Goal: Use online tool/utility: Utilize a website feature to perform a specific function

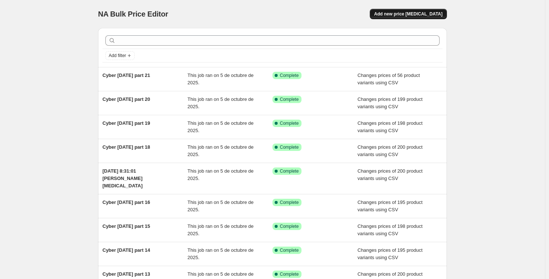
click at [435, 15] on span "Add new price [MEDICAL_DATA]" at bounding box center [408, 14] width 68 height 6
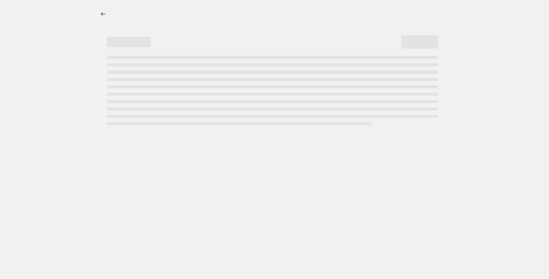
select select "percentage"
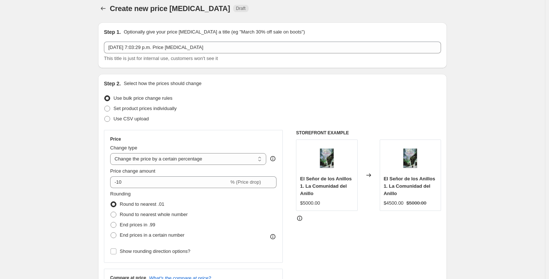
scroll to position [10, 0]
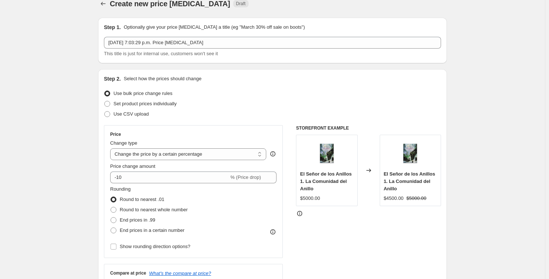
click at [138, 119] on div "Step 2. Select how the prices should change Use bulk price change rules Set pro…" at bounding box center [272, 198] width 337 height 246
click at [140, 114] on span "Use CSV upload" at bounding box center [131, 114] width 35 height 6
click at [105, 111] on input "Use CSV upload" at bounding box center [104, 111] width 0 height 0
radio input "true"
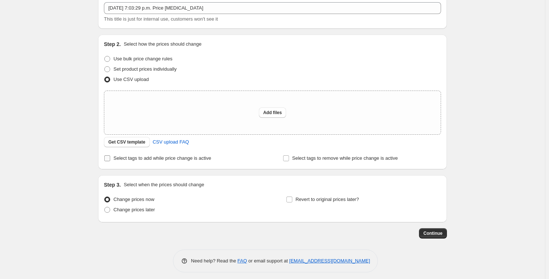
scroll to position [46, 0]
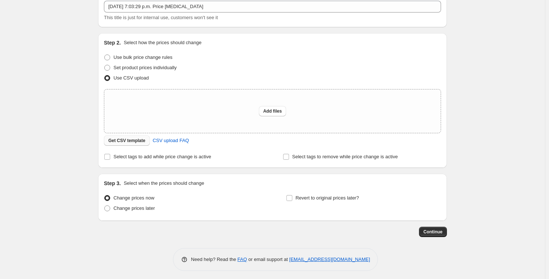
click at [141, 138] on span "Get CSV template" at bounding box center [126, 140] width 37 height 6
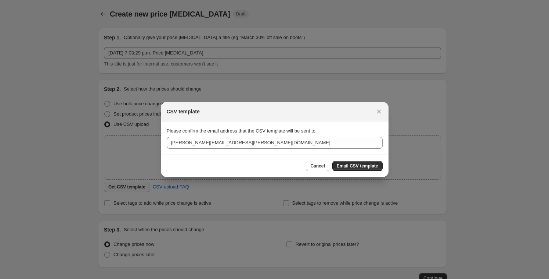
scroll to position [0, 0]
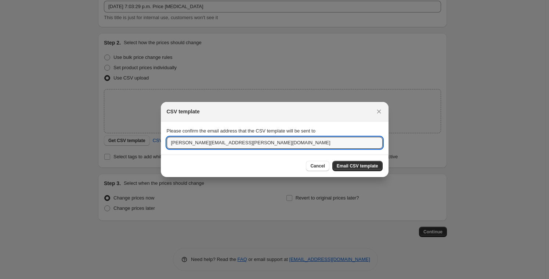
drag, startPoint x: 226, startPoint y: 143, endPoint x: 163, endPoint y: 131, distance: 64.4
click at [164, 131] on section "Please confirm the email address that the CSV template will be sent to ana.rios…" at bounding box center [275, 137] width 228 height 33
type input "sebastian@mediahuella.com"
click at [355, 166] on span "Email CSV template" at bounding box center [358, 166] width 42 height 6
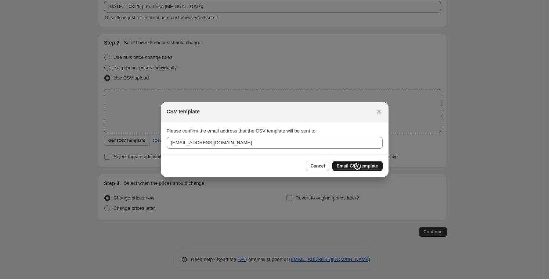
scroll to position [46, 0]
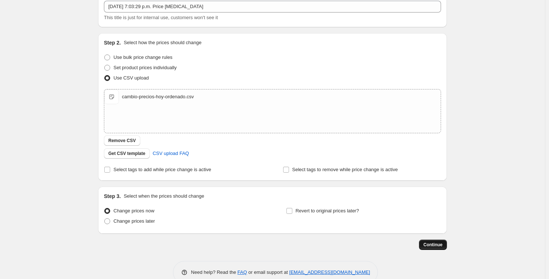
click at [437, 244] on span "Continue" at bounding box center [433, 244] width 19 height 6
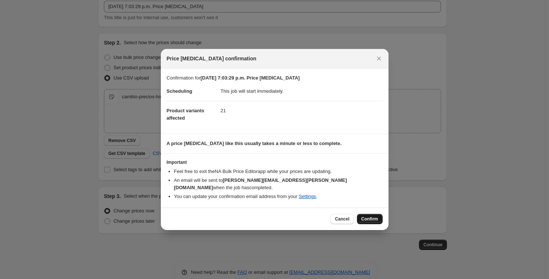
click at [373, 218] on button "Confirm" at bounding box center [370, 218] width 26 height 10
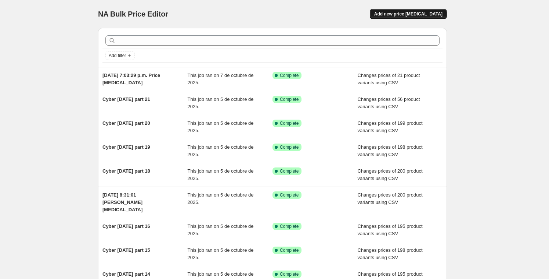
click at [402, 15] on span "Add new price [MEDICAL_DATA]" at bounding box center [408, 14] width 68 height 6
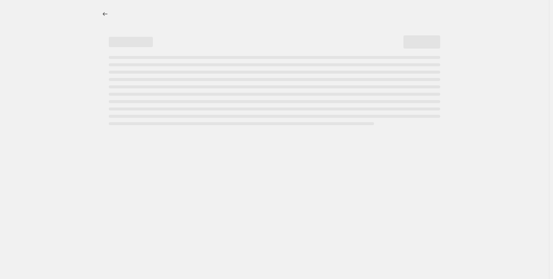
select select "percentage"
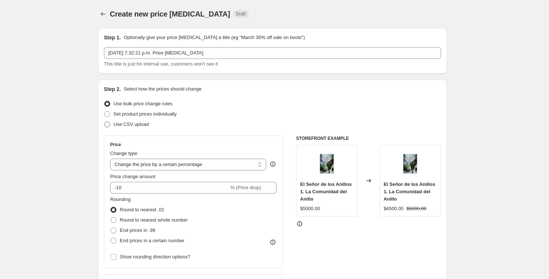
click at [149, 125] on span "Use CSV upload" at bounding box center [131, 124] width 35 height 6
click at [105, 122] on input "Use CSV upload" at bounding box center [104, 121] width 0 height 0
radio input "true"
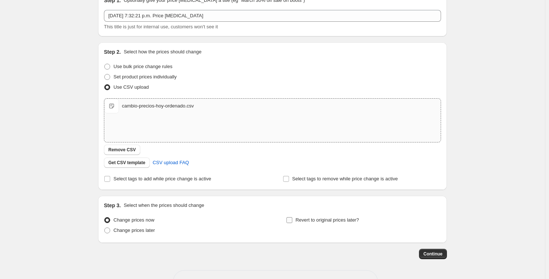
scroll to position [62, 0]
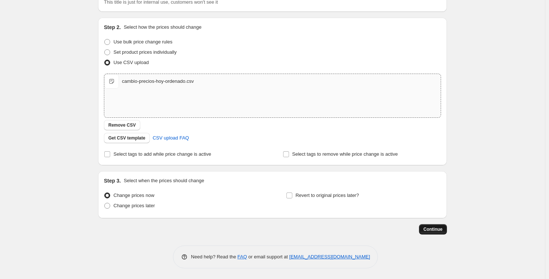
click at [425, 225] on button "Continue" at bounding box center [433, 229] width 28 height 10
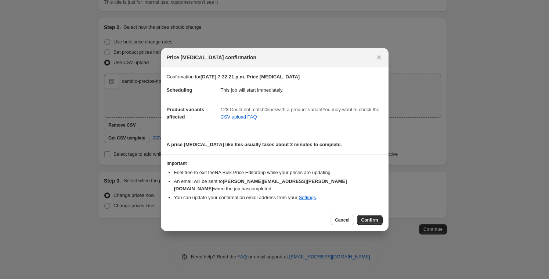
click at [369, 217] on span "Confirm" at bounding box center [370, 220] width 17 height 6
